Goal: Task Accomplishment & Management: Manage account settings

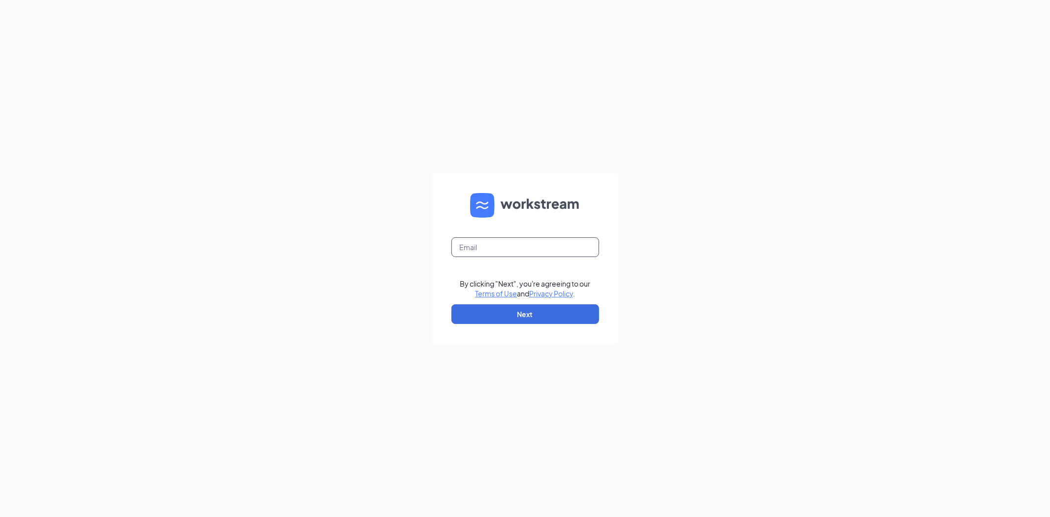
click at [507, 247] on input "text" at bounding box center [525, 247] width 148 height 20
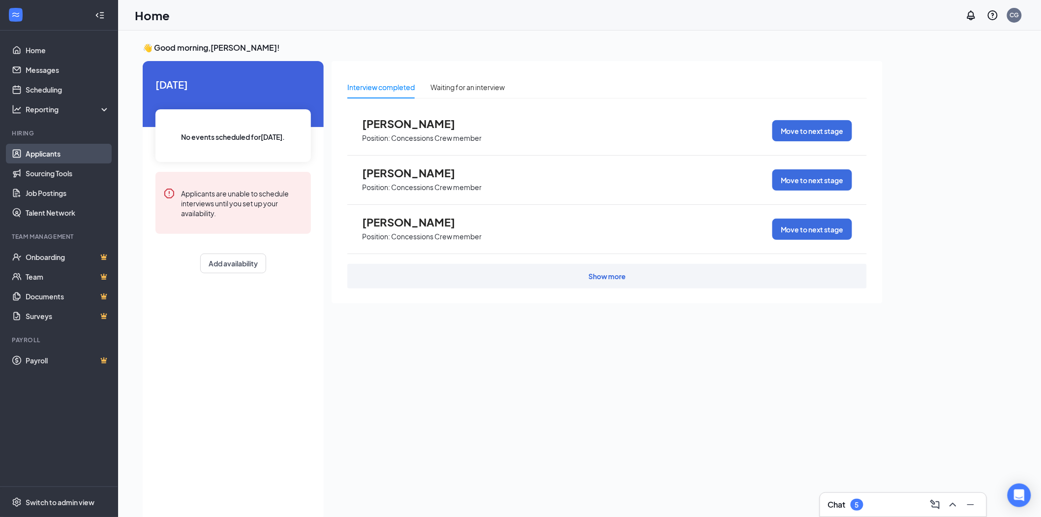
click at [54, 152] on link "Applicants" at bounding box center [68, 154] width 84 height 20
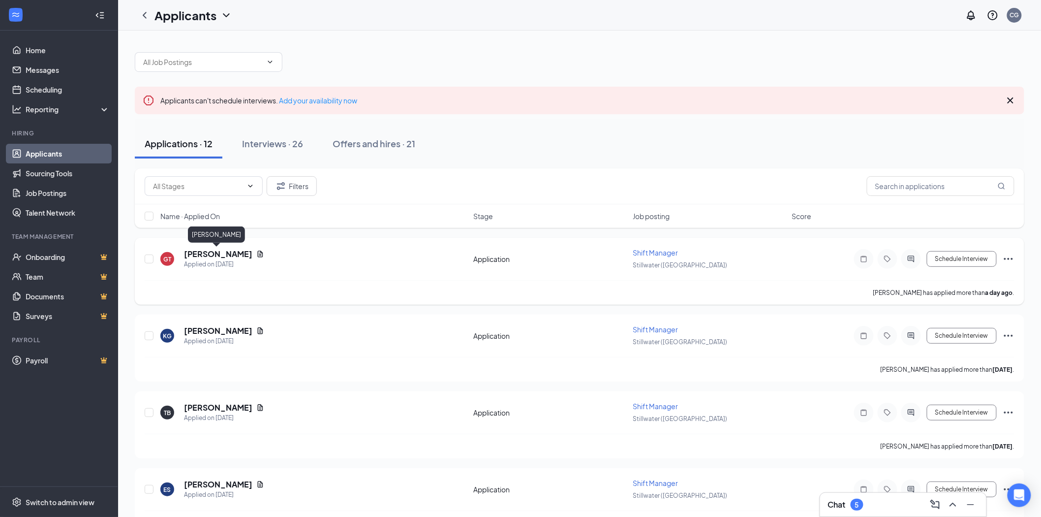
click at [221, 250] on h5 "[PERSON_NAME]" at bounding box center [218, 253] width 68 height 11
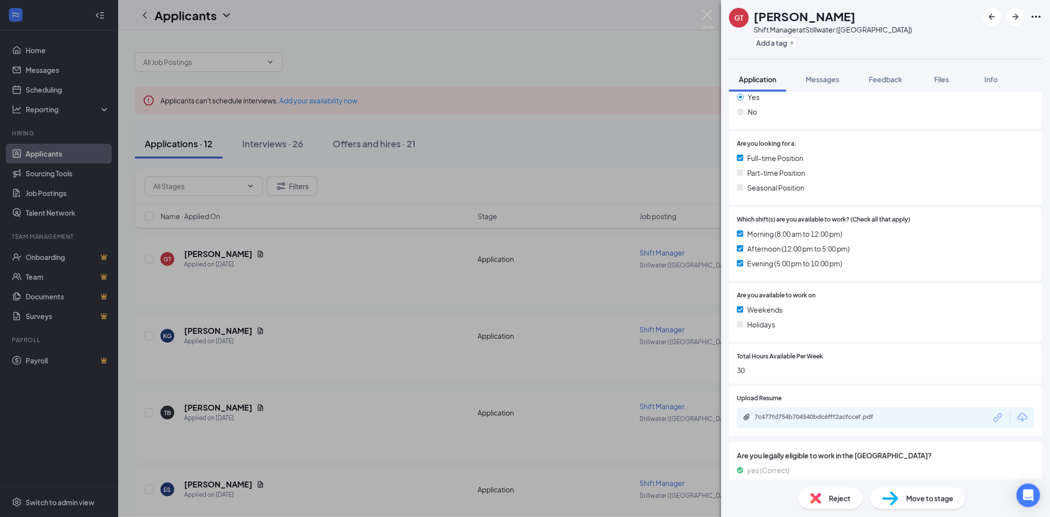
scroll to position [217, 0]
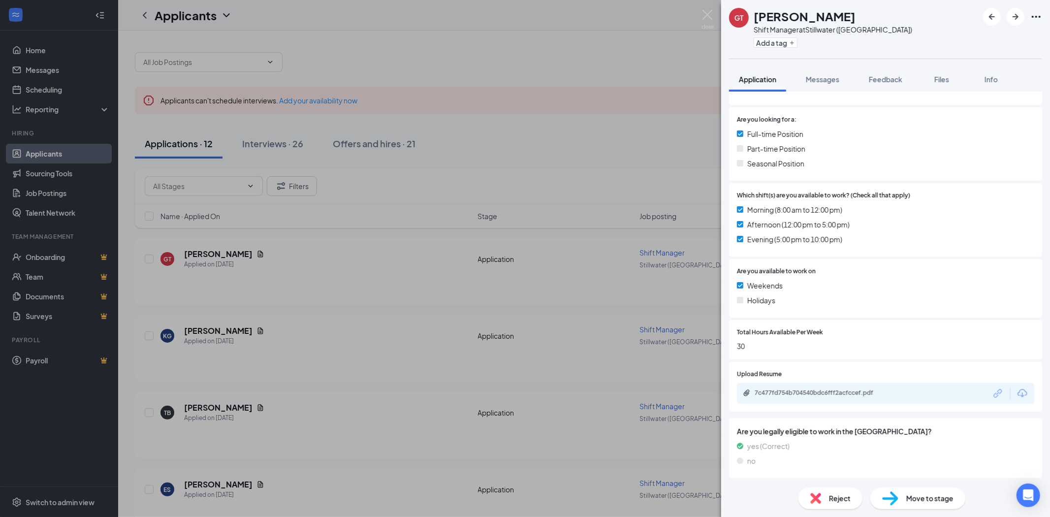
click at [870, 397] on div "7c477fd754b704540bdc6fff2acfccef.pdf" at bounding box center [821, 393] width 159 height 9
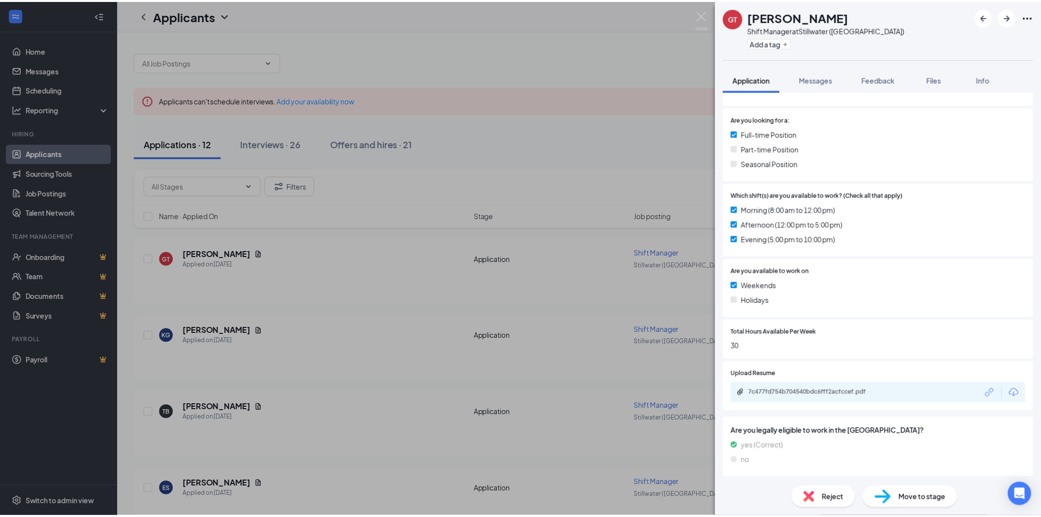
scroll to position [214, 0]
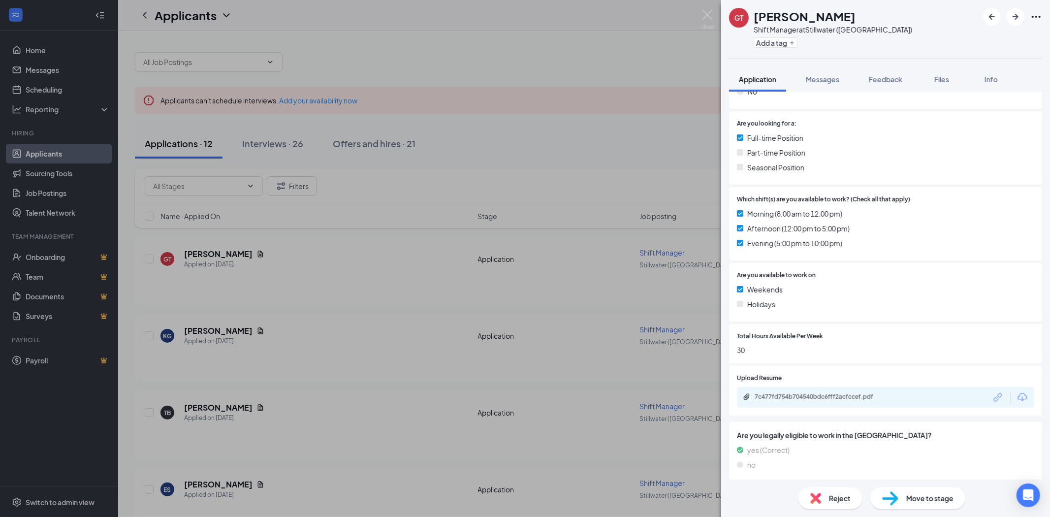
click at [356, 131] on div "GT [PERSON_NAME] Shift Manager at [GEOGRAPHIC_DATA] ([GEOGRAPHIC_DATA]) Add a t…" at bounding box center [525, 258] width 1050 height 517
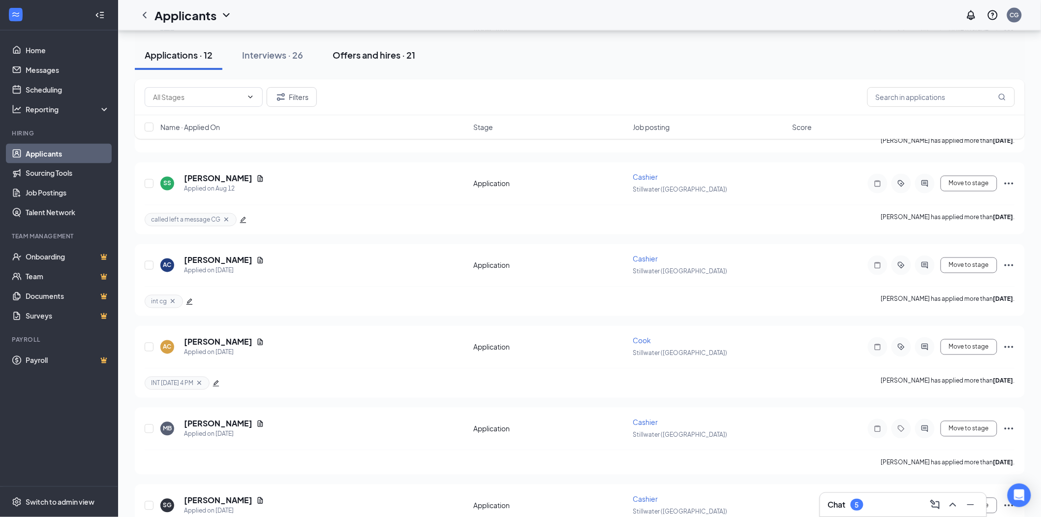
scroll to position [550, 0]
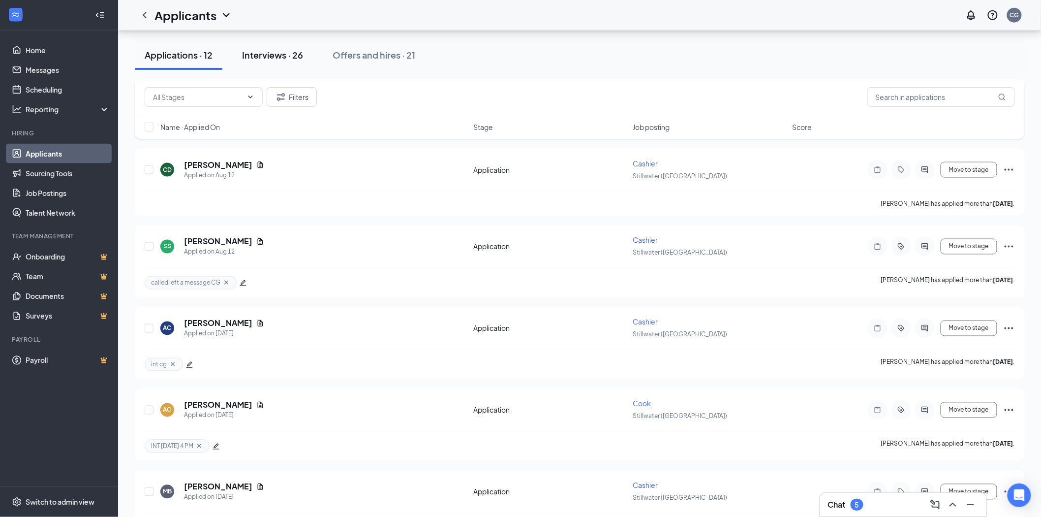
click at [273, 62] on button "Interviews · 26" at bounding box center [272, 55] width 81 height 30
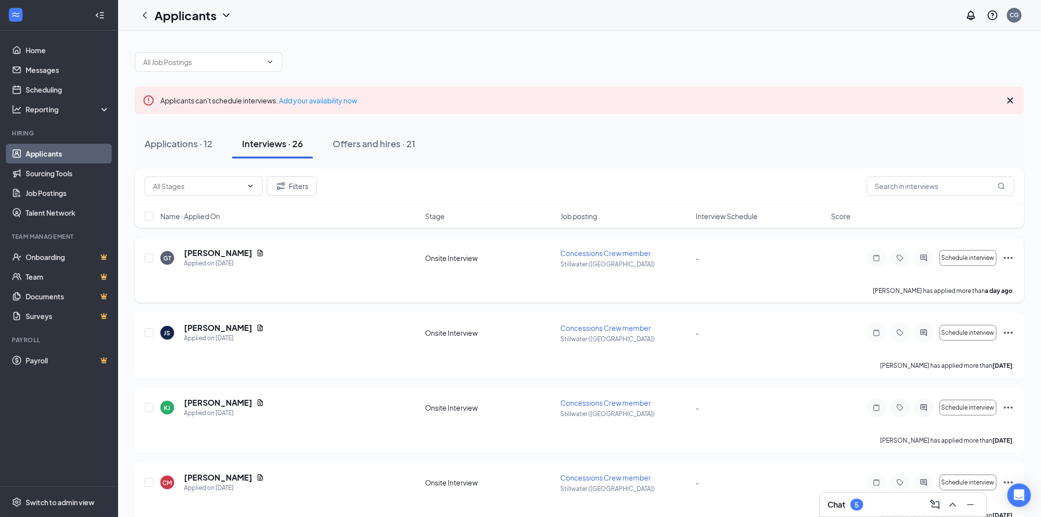
click at [616, 251] on span "Concessions Crew member" at bounding box center [606, 252] width 91 height 9
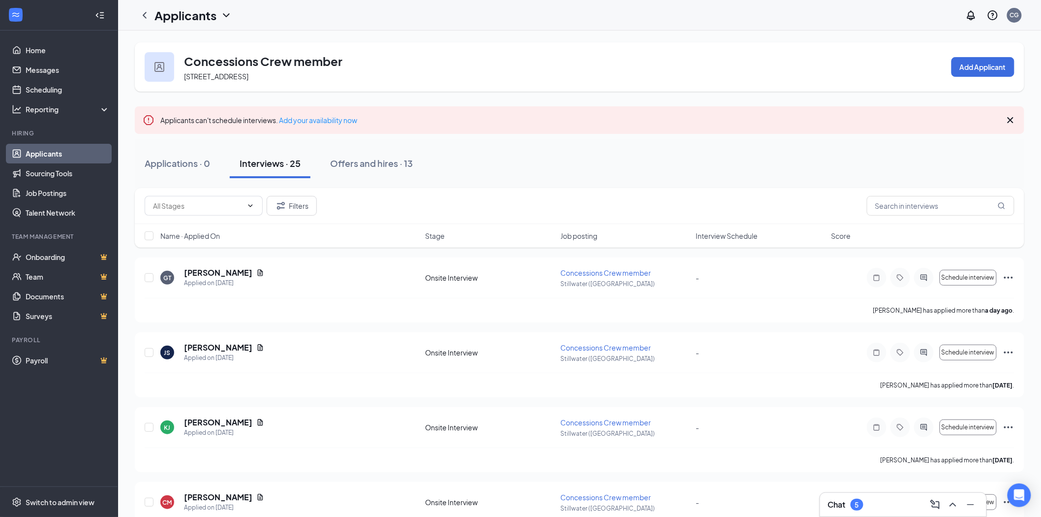
drag, startPoint x: 188, startPoint y: 166, endPoint x: 202, endPoint y: 179, distance: 18.8
click at [188, 166] on div "Applications · 0" at bounding box center [177, 163] width 65 height 12
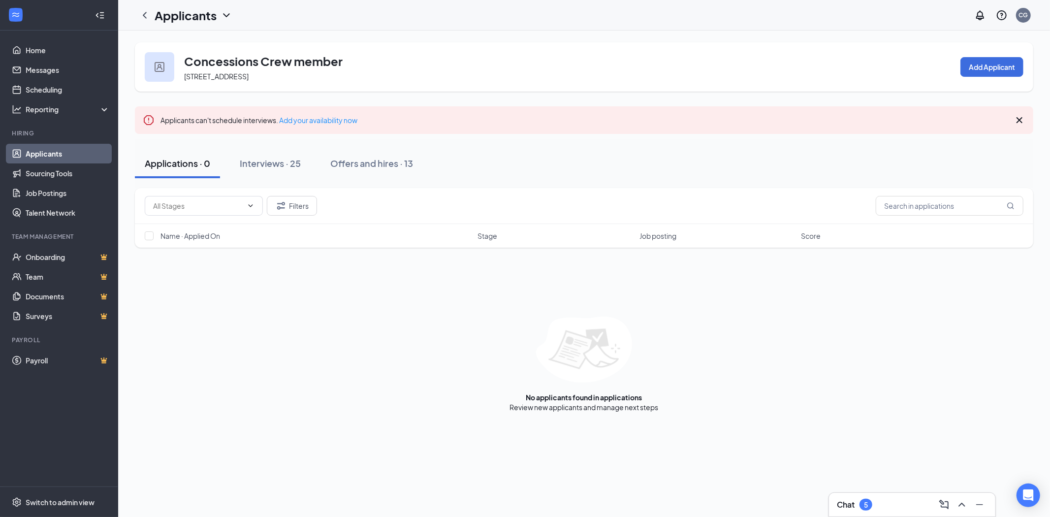
click at [896, 514] on div "Chat 5" at bounding box center [912, 505] width 166 height 24
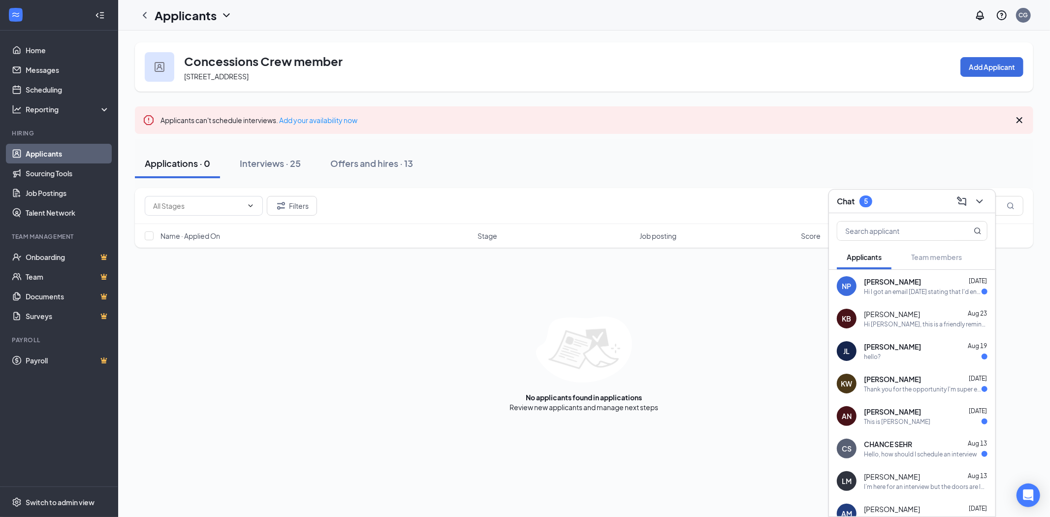
click at [943, 288] on div "Hi I got an email [DATE] stating that I'd entered the Hiring Complete stage of …" at bounding box center [923, 291] width 118 height 8
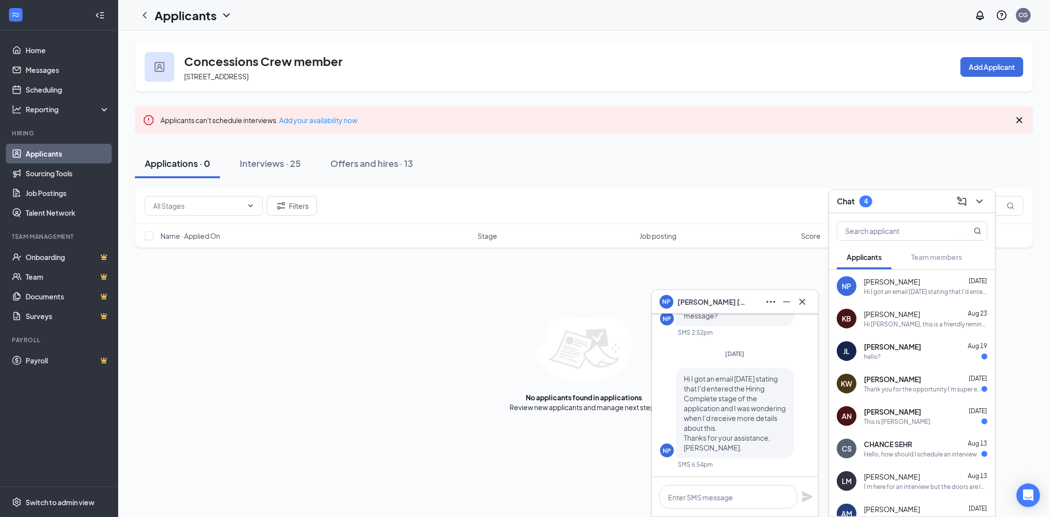
click at [384, 332] on div "No applicants found in applications Review new applicants and manage next steps" at bounding box center [584, 363] width 898 height 95
click at [77, 184] on link "Job Postings" at bounding box center [68, 193] width 84 height 20
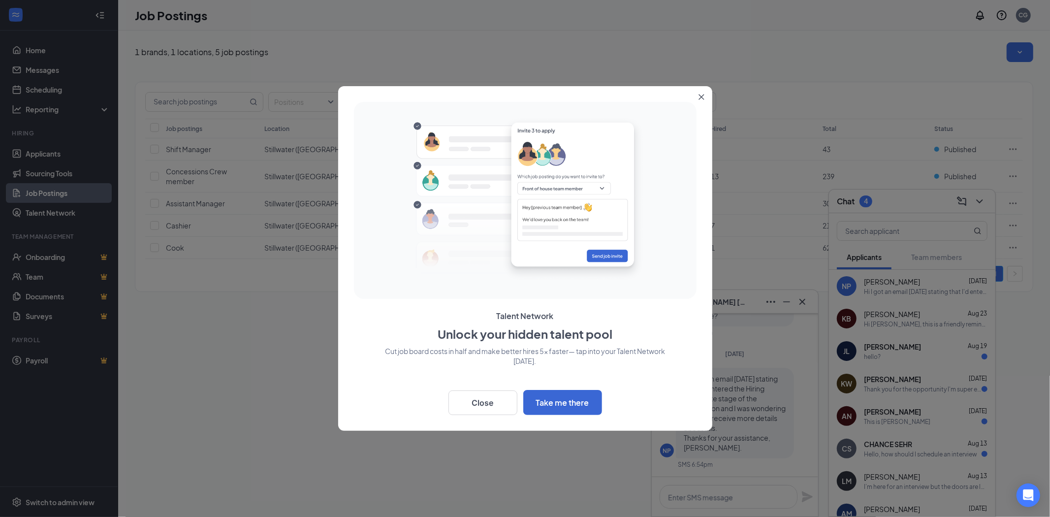
click at [785, 305] on div at bounding box center [525, 258] width 1050 height 517
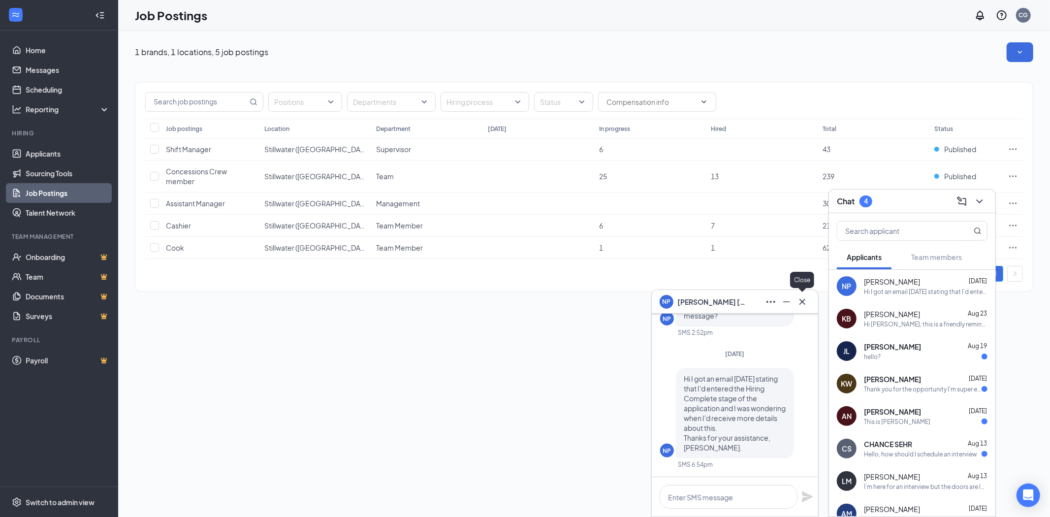
click at [804, 297] on icon "Cross" at bounding box center [802, 302] width 12 height 12
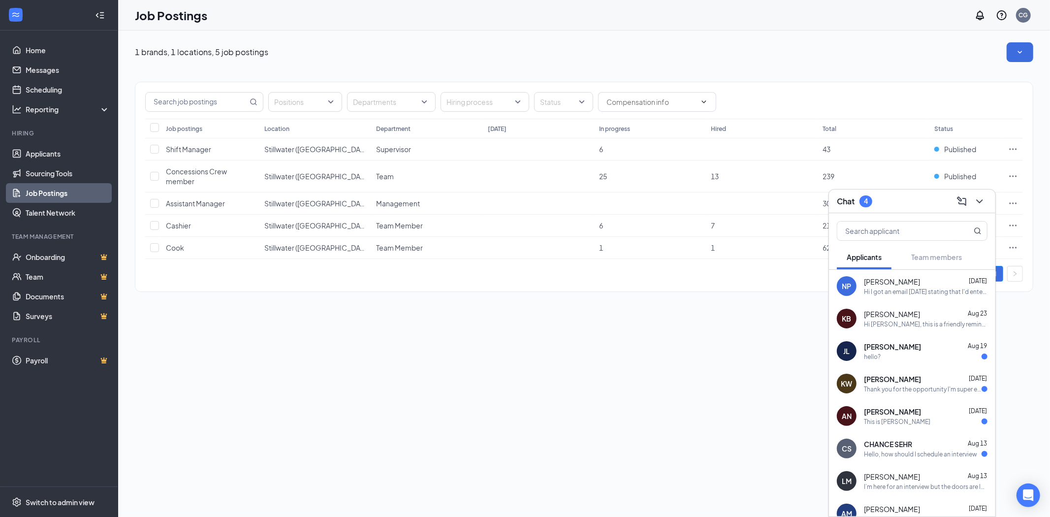
click at [978, 200] on icon "ChevronDown" at bounding box center [979, 201] width 12 height 12
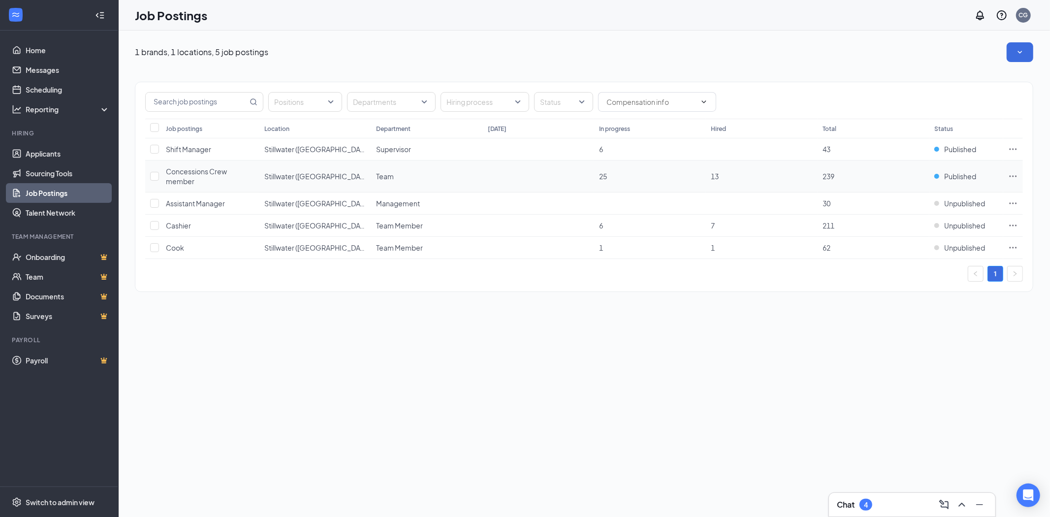
click at [204, 179] on div "Concessions Crew member" at bounding box center [210, 176] width 89 height 20
click at [1012, 152] on icon "Ellipses" at bounding box center [1013, 154] width 10 height 10
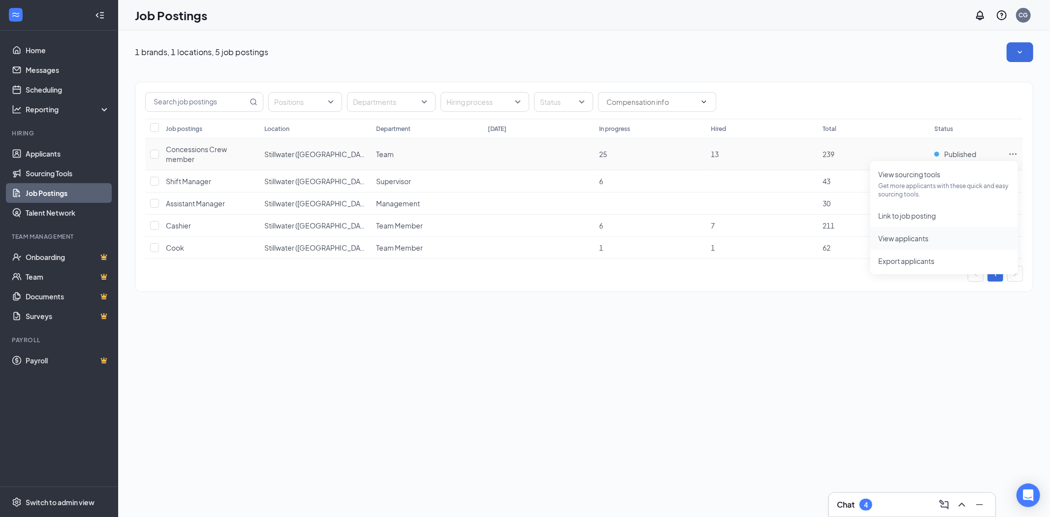
click at [932, 244] on li "View applicants" at bounding box center [944, 238] width 148 height 23
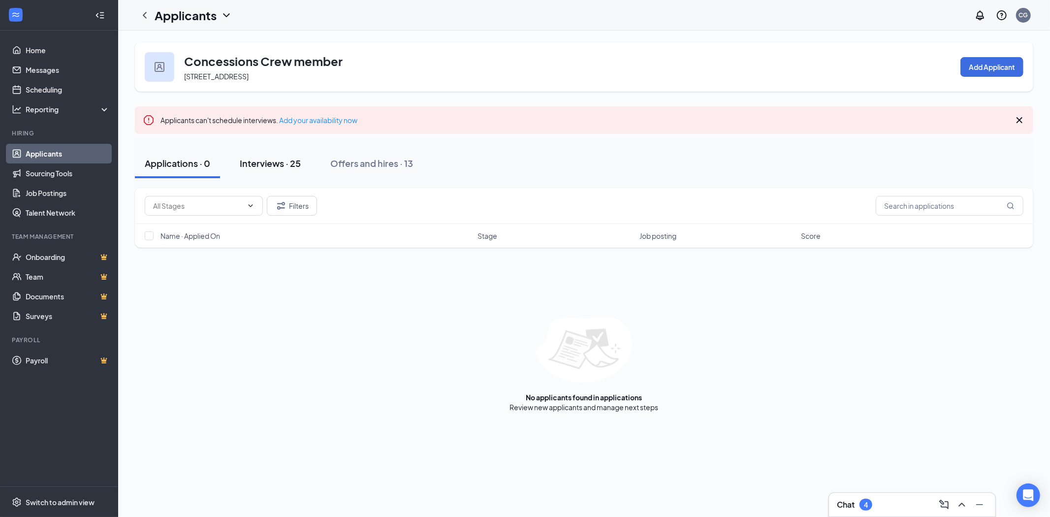
click at [266, 155] on button "Interviews · 25" at bounding box center [270, 164] width 81 height 30
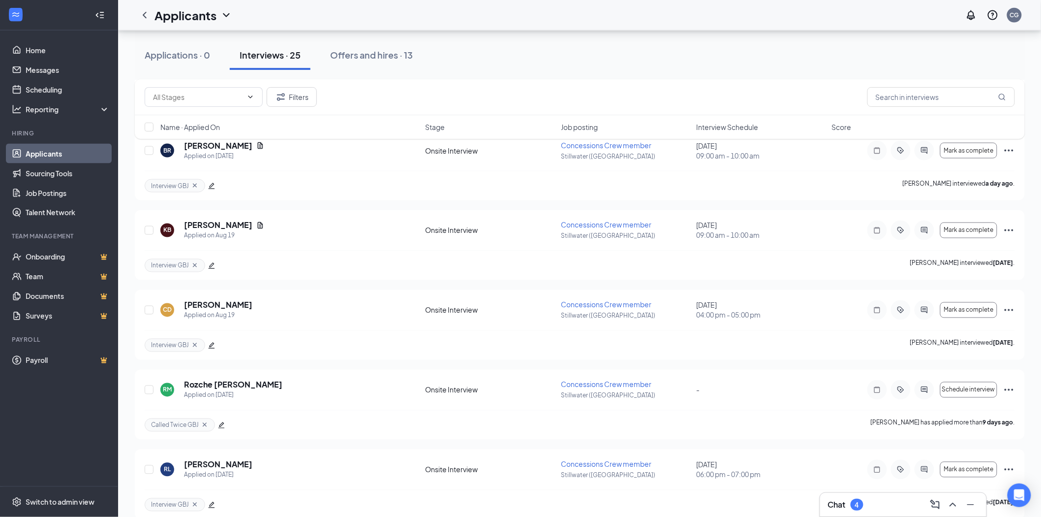
scroll to position [601, 0]
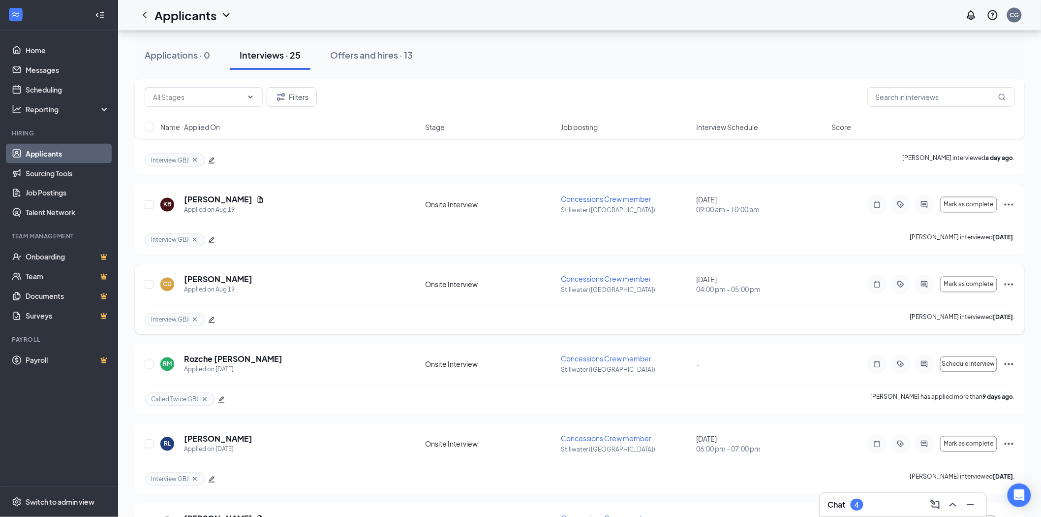
click at [148, 279] on div at bounding box center [150, 284] width 10 height 21
click at [150, 286] on input "checkbox" at bounding box center [149, 284] width 9 height 9
checkbox input "true"
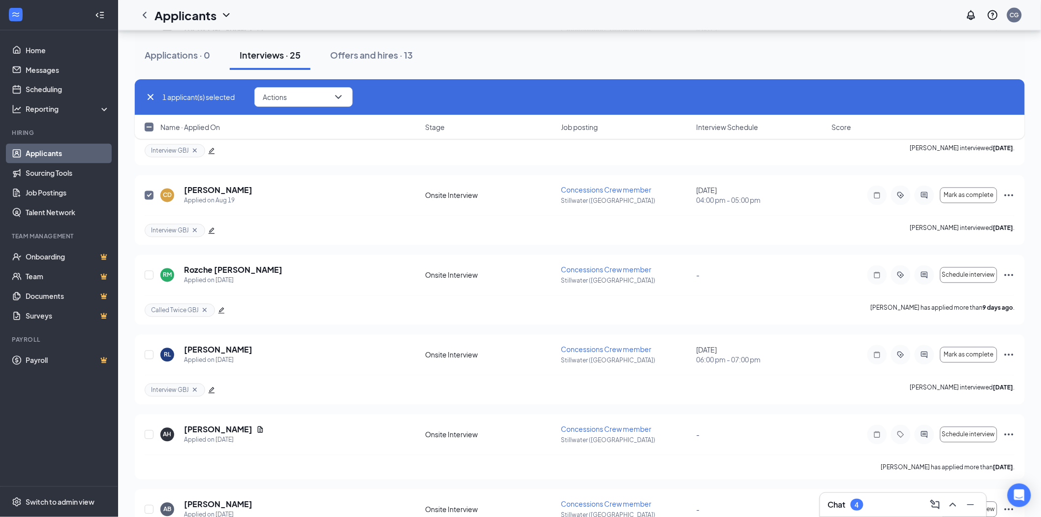
scroll to position [711, 0]
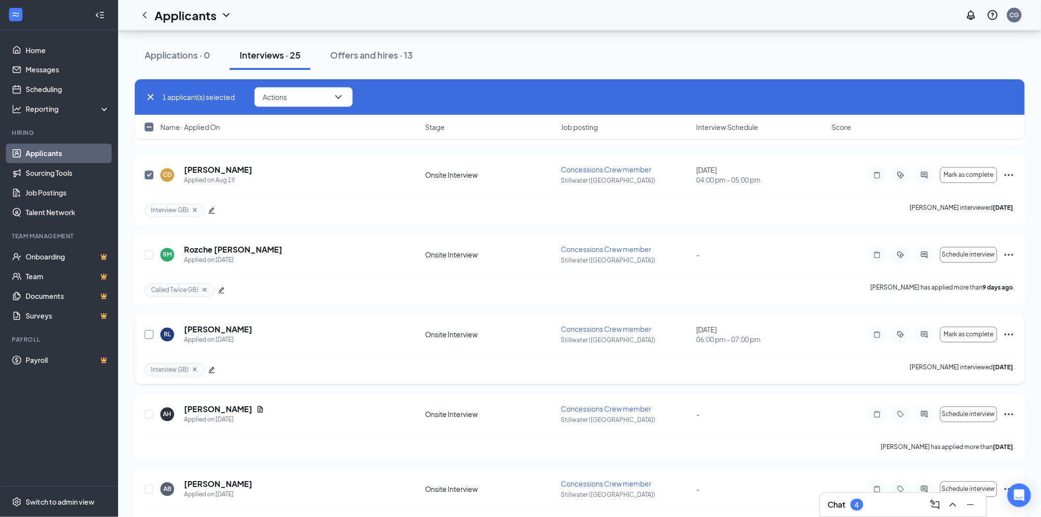
click at [148, 337] on input "checkbox" at bounding box center [149, 334] width 9 height 9
checkbox input "true"
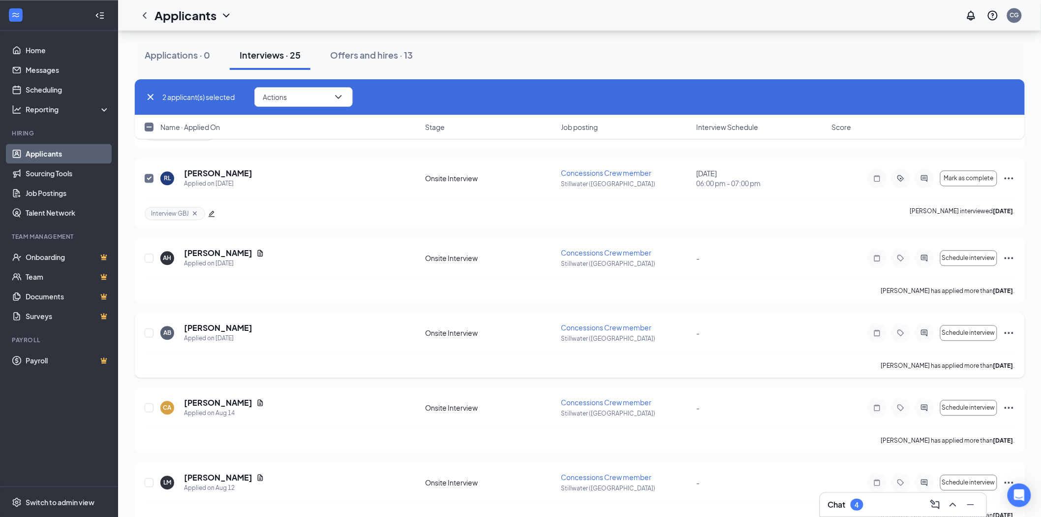
scroll to position [874, 0]
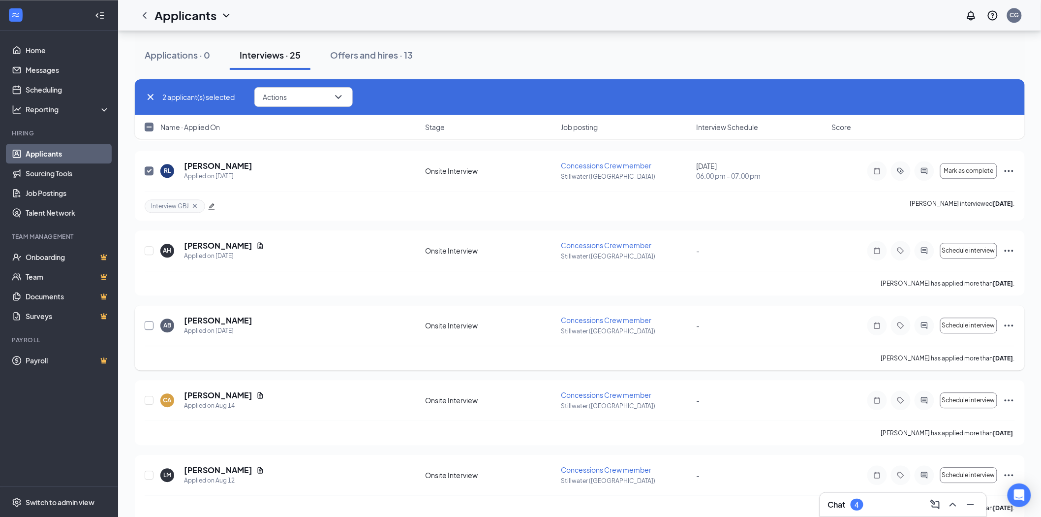
click at [151, 328] on input "checkbox" at bounding box center [149, 325] width 9 height 9
checkbox input "true"
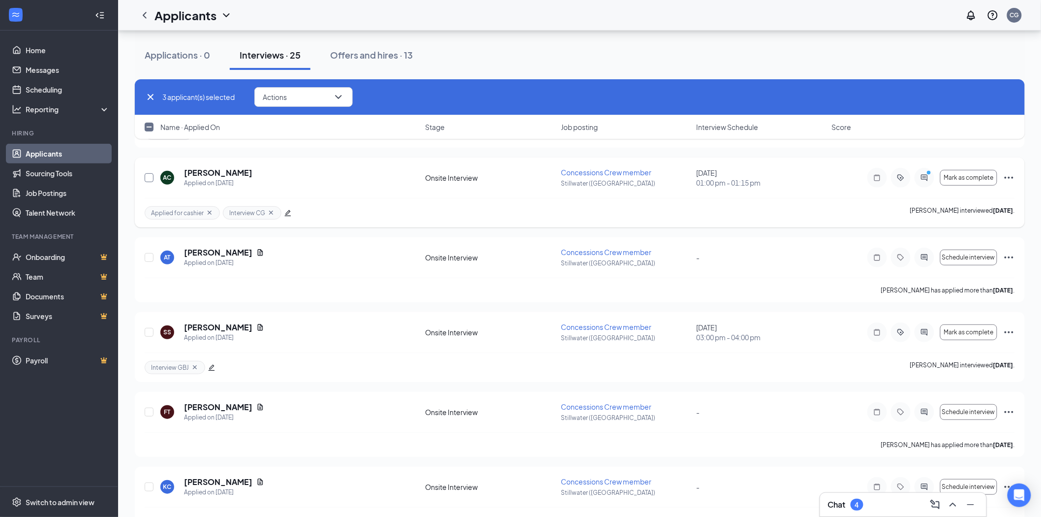
scroll to position [1669, 0]
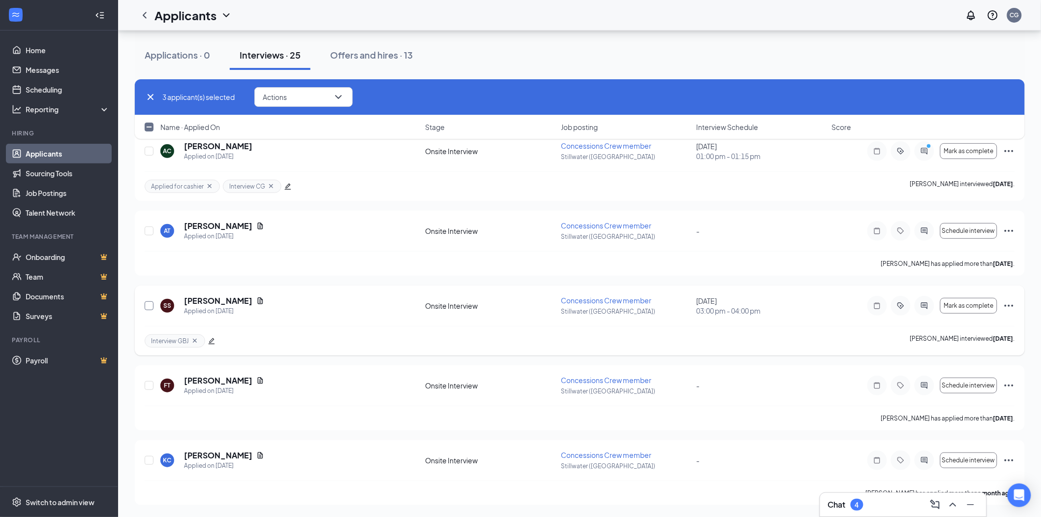
click at [149, 309] on input "checkbox" at bounding box center [149, 305] width 9 height 9
checkbox input "true"
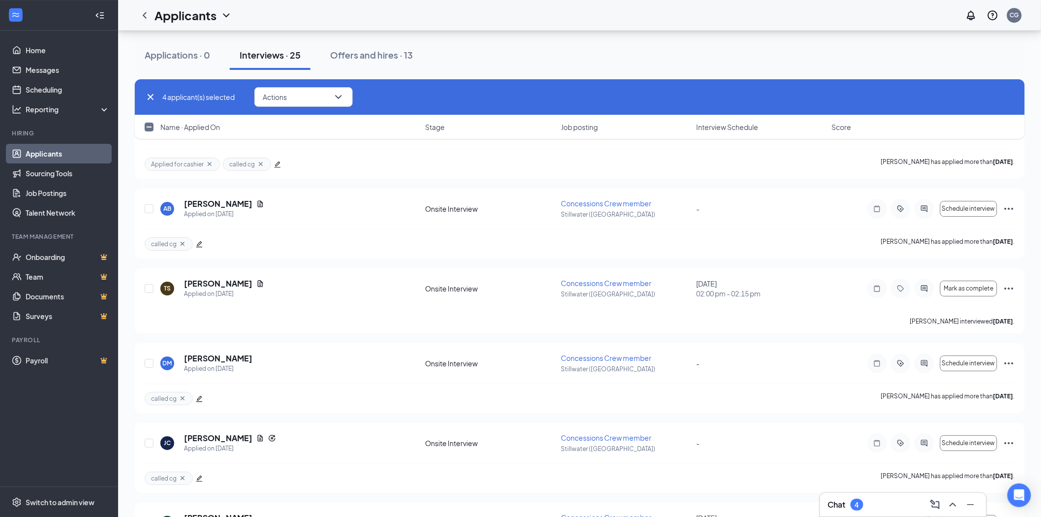
scroll to position [958, 0]
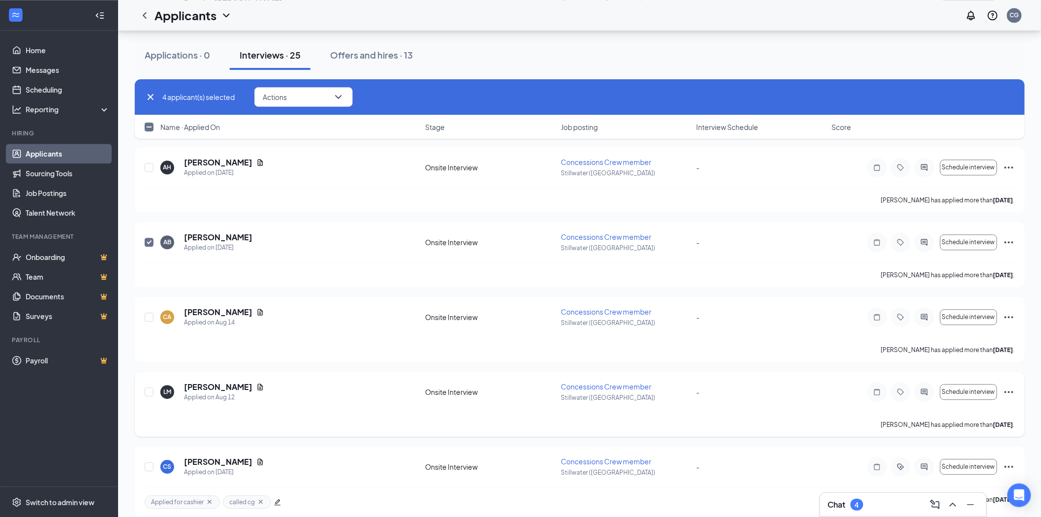
drag, startPoint x: 862, startPoint y: 394, endPoint x: 775, endPoint y: 381, distance: 88.1
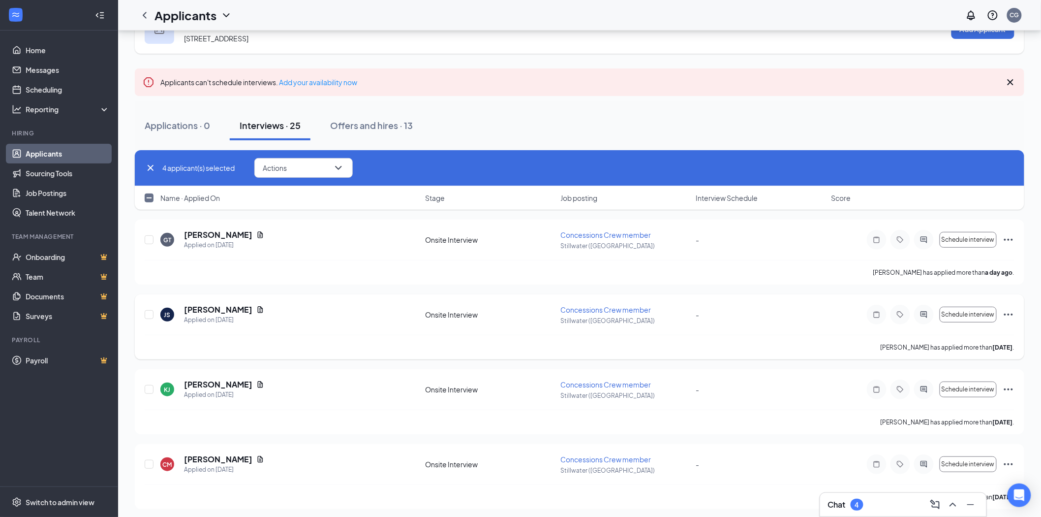
scroll to position [0, 0]
